Goal: Navigation & Orientation: Find specific page/section

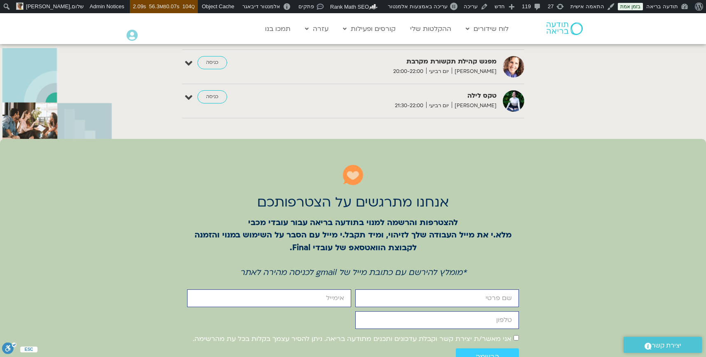
scroll to position [1887, 0]
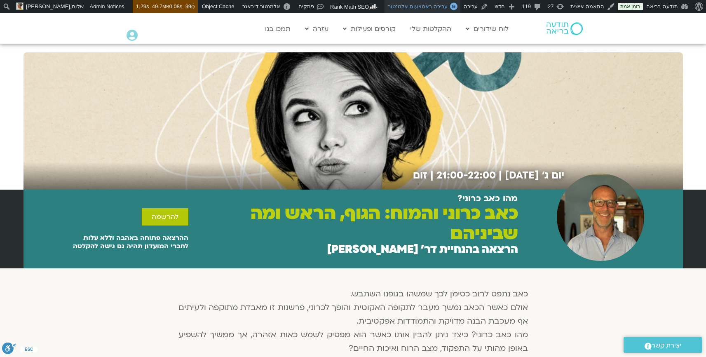
click at [436, 6] on span "עריכה באמצעות אלמנטור" at bounding box center [418, 6] width 60 height 6
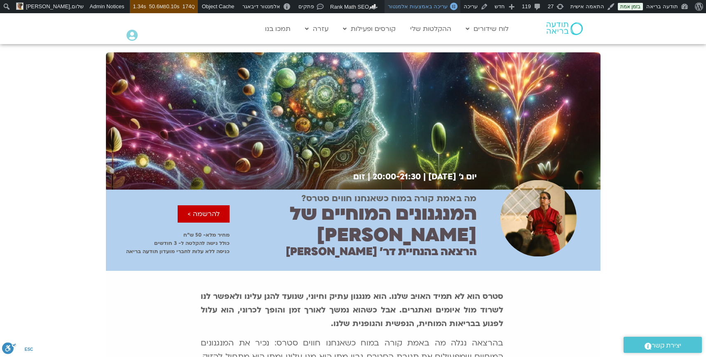
click at [442, 10] on link "עריכה באמצעות אלמנטור" at bounding box center [422, 6] width 76 height 13
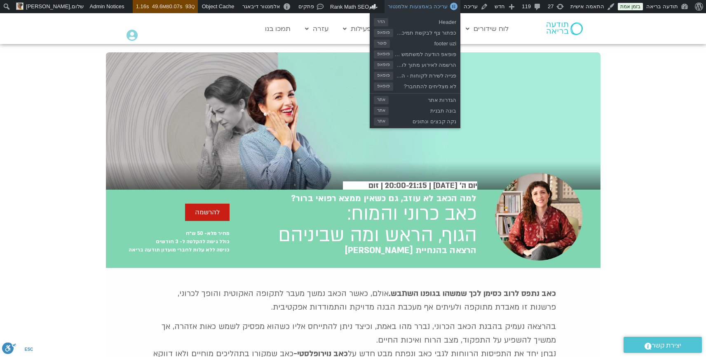
click at [456, 2] on link "עריכה באמצעות אלמנטור" at bounding box center [422, 6] width 76 height 13
